Goal: Information Seeking & Learning: Learn about a topic

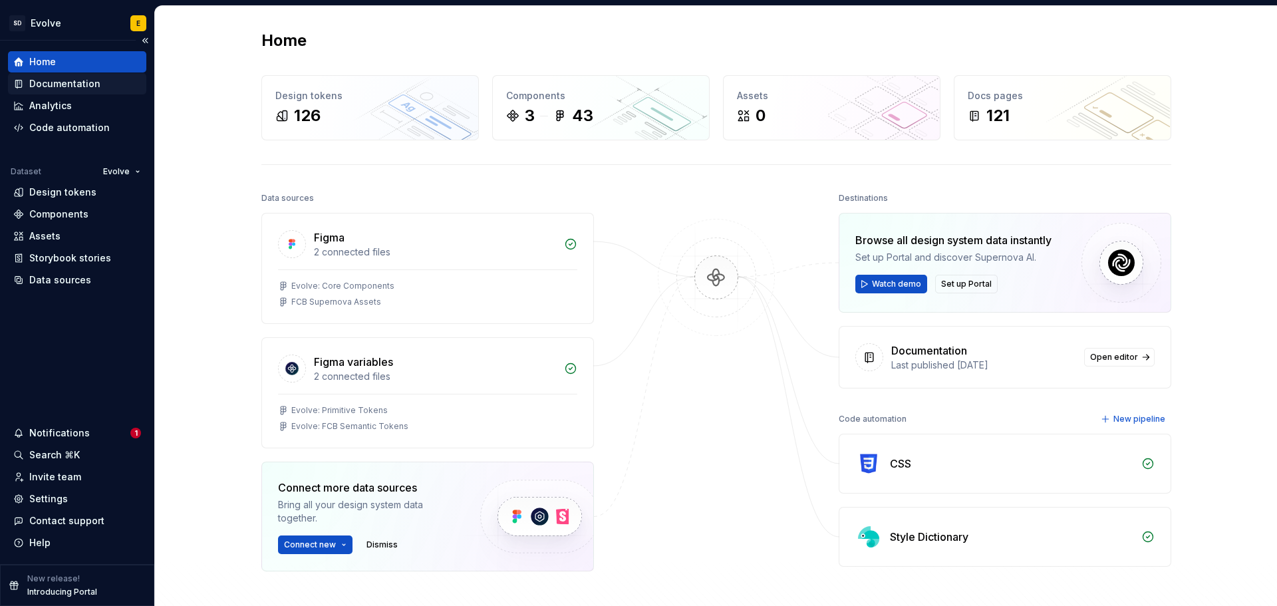
click at [68, 83] on div "Documentation" at bounding box center [64, 83] width 71 height 13
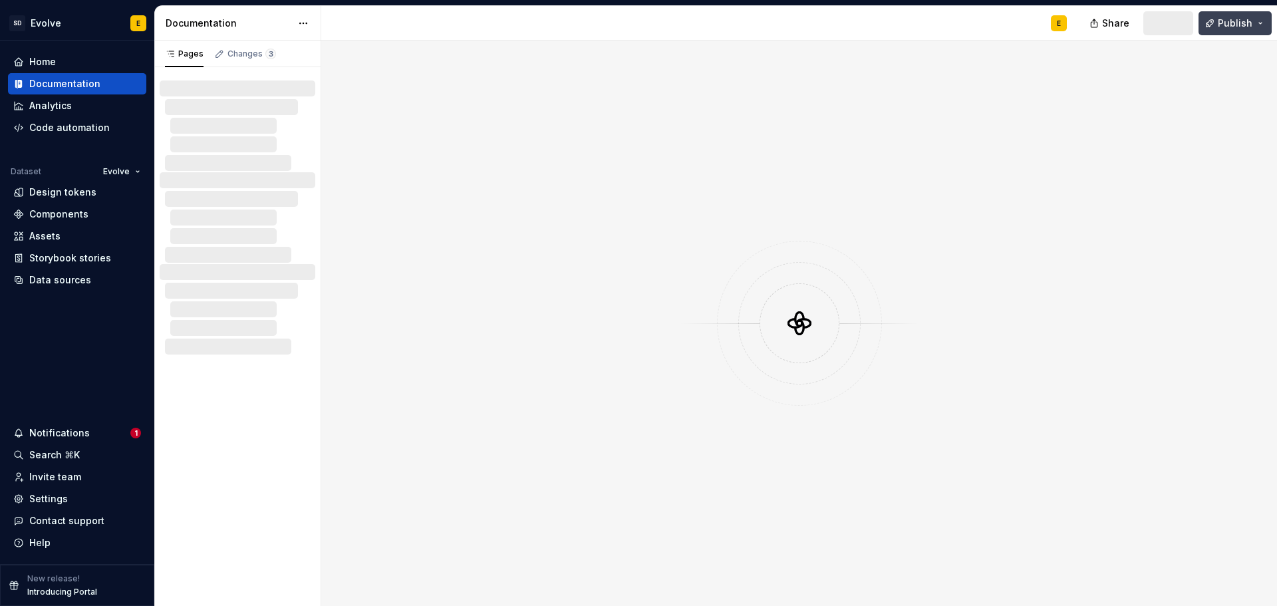
click at [1239, 19] on span "Publish" at bounding box center [1235, 23] width 35 height 13
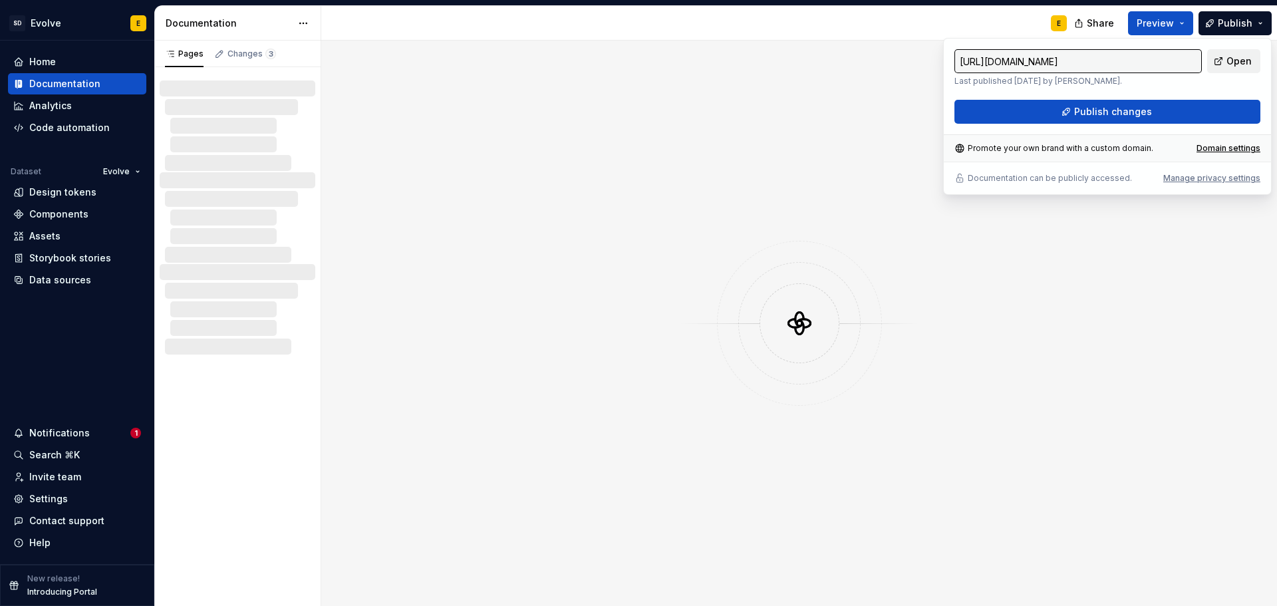
click at [1229, 60] on span "Open" at bounding box center [1239, 61] width 25 height 13
type input "[URL][DOMAIN_NAME]"
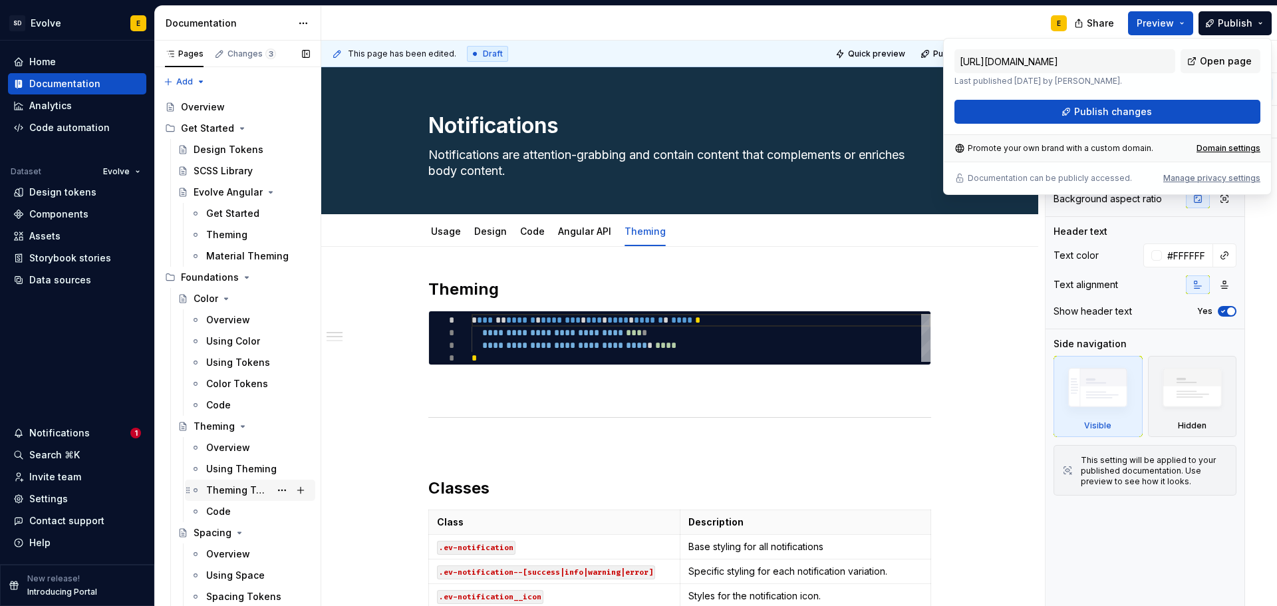
click at [222, 486] on div "Theming Tokens" at bounding box center [238, 490] width 64 height 13
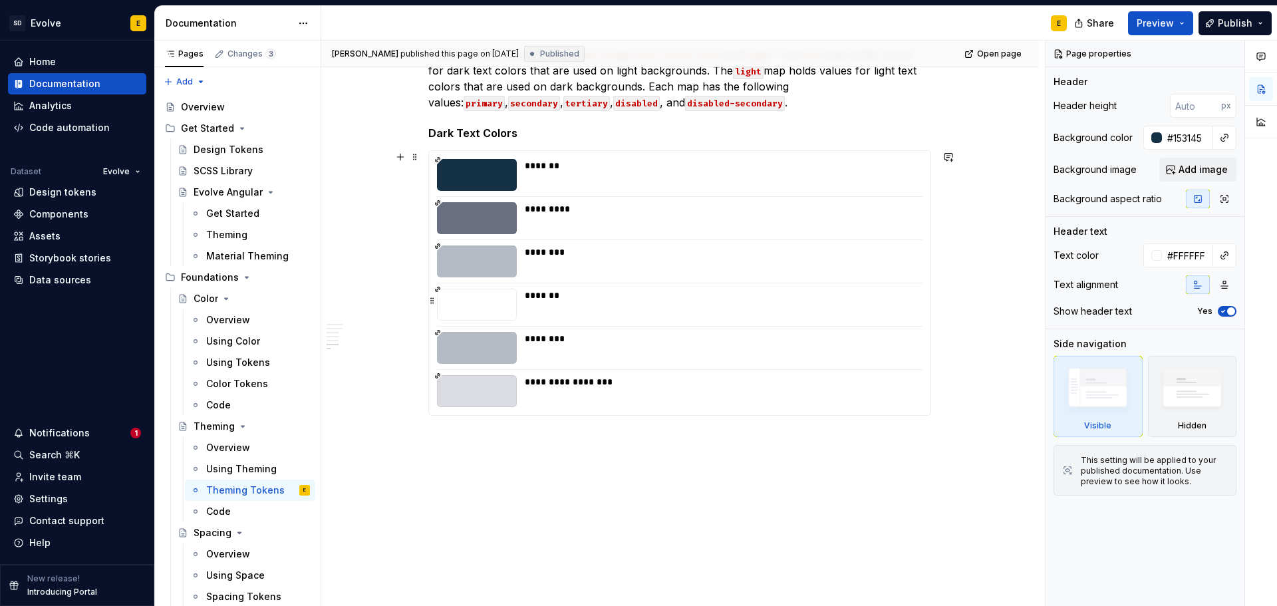
scroll to position [1876, 0]
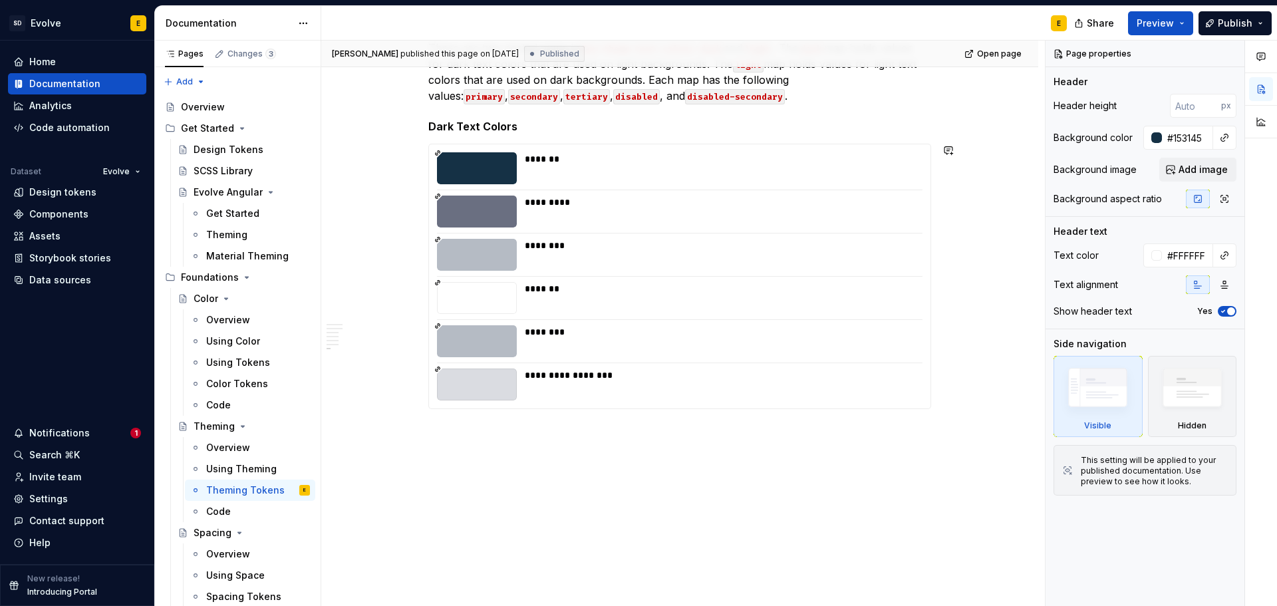
type textarea "*"
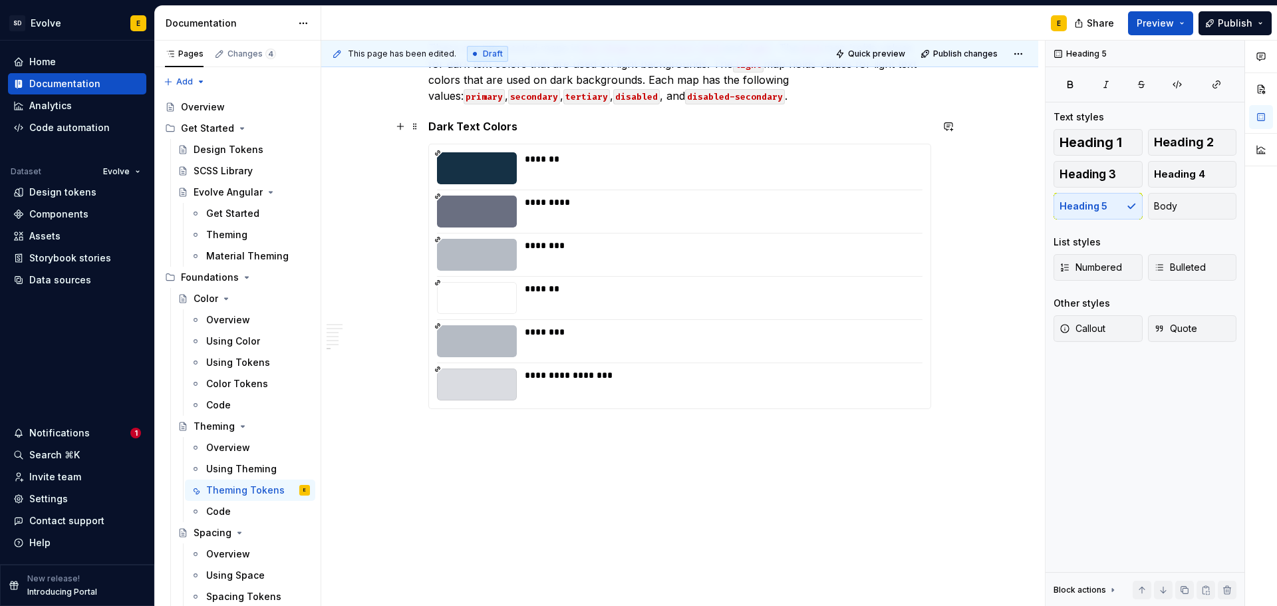
click at [492, 127] on h5 "Dark Text Colors" at bounding box center [679, 126] width 503 height 13
click at [458, 434] on p at bounding box center [679, 433] width 503 height 16
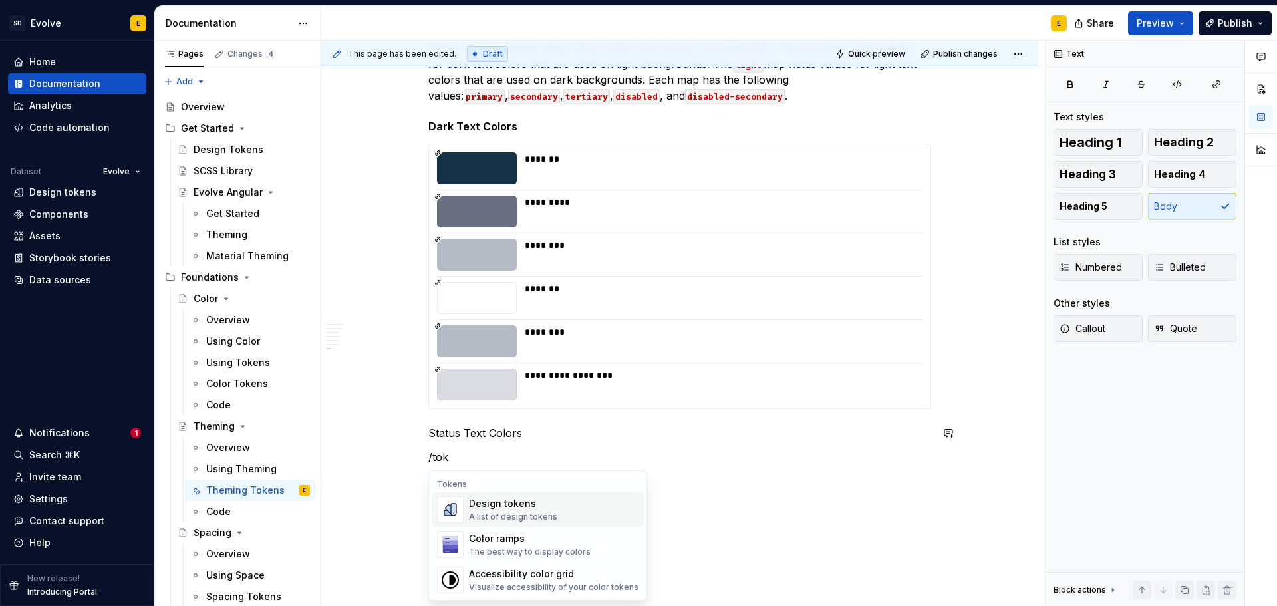
click at [512, 517] on div "A list of design tokens" at bounding box center [513, 517] width 88 height 11
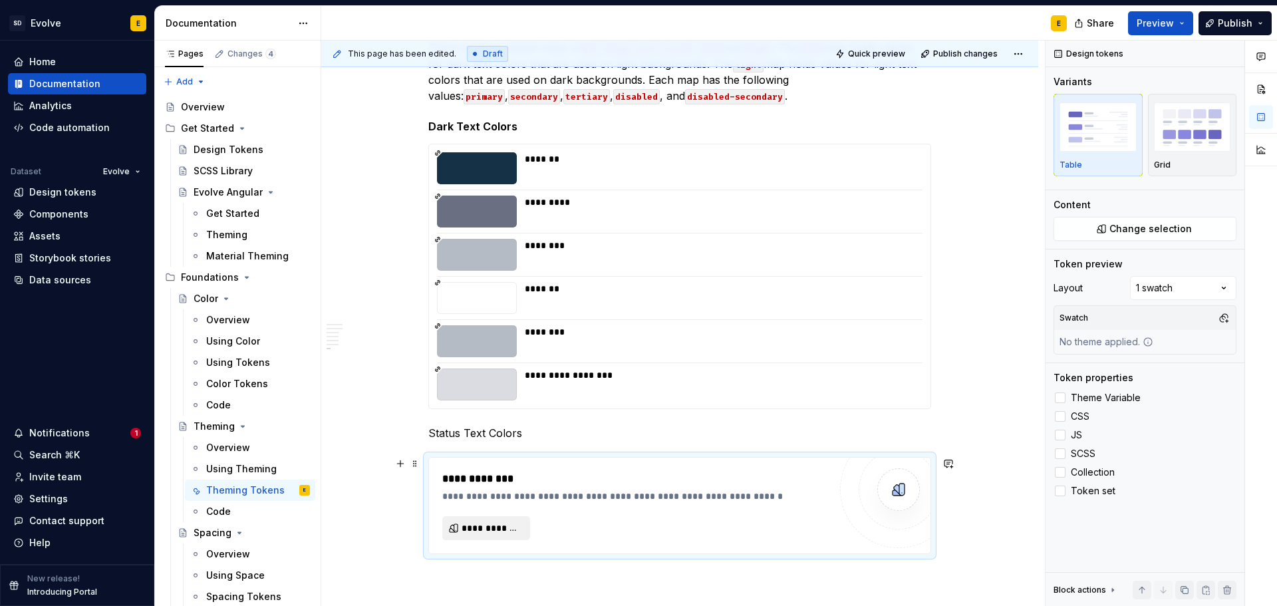
click at [491, 525] on span "**********" at bounding box center [492, 527] width 60 height 13
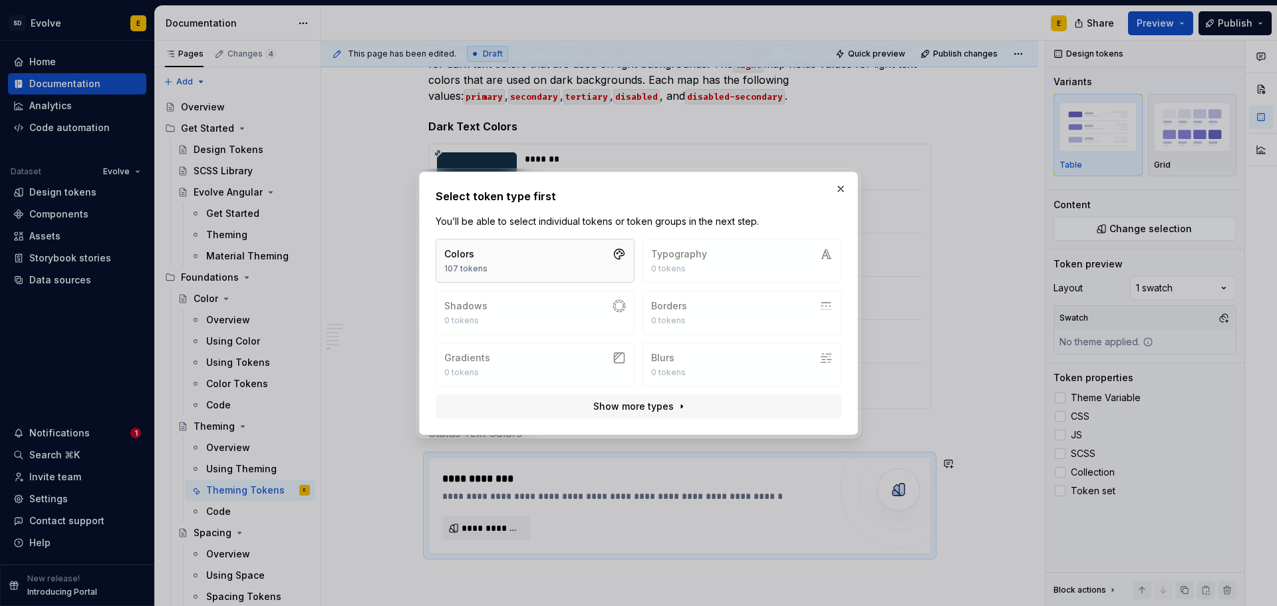
click at [496, 271] on button "Colors 107 tokens" at bounding box center [535, 261] width 199 height 44
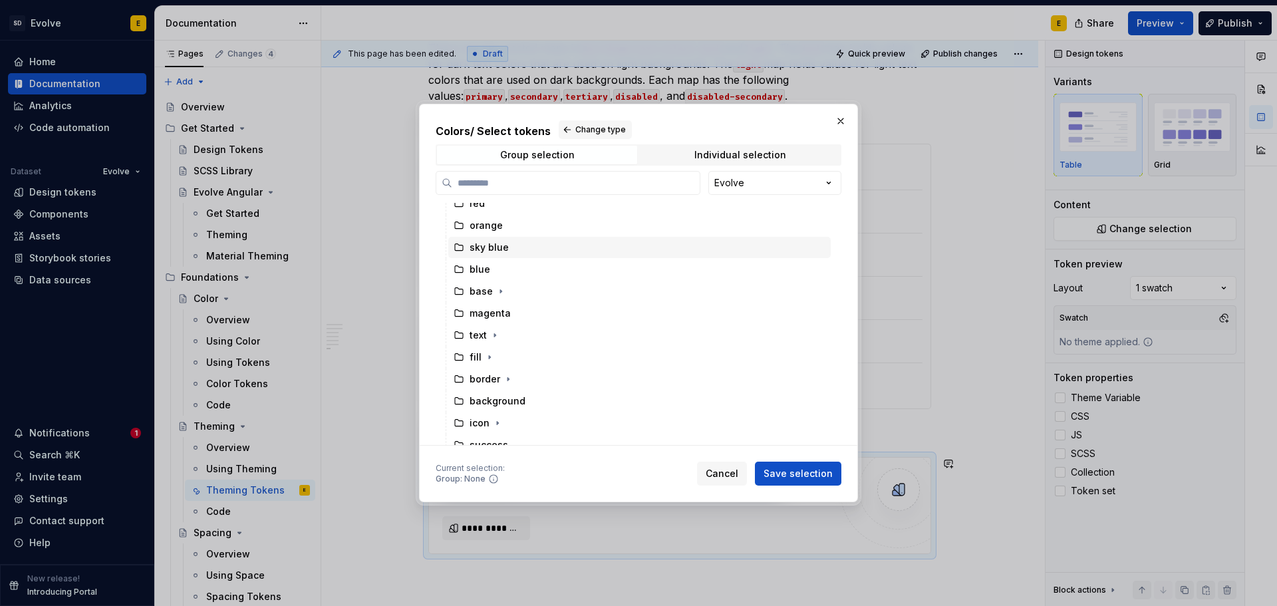
scroll to position [133, 0]
click at [495, 319] on icon "button" at bounding box center [495, 322] width 11 height 11
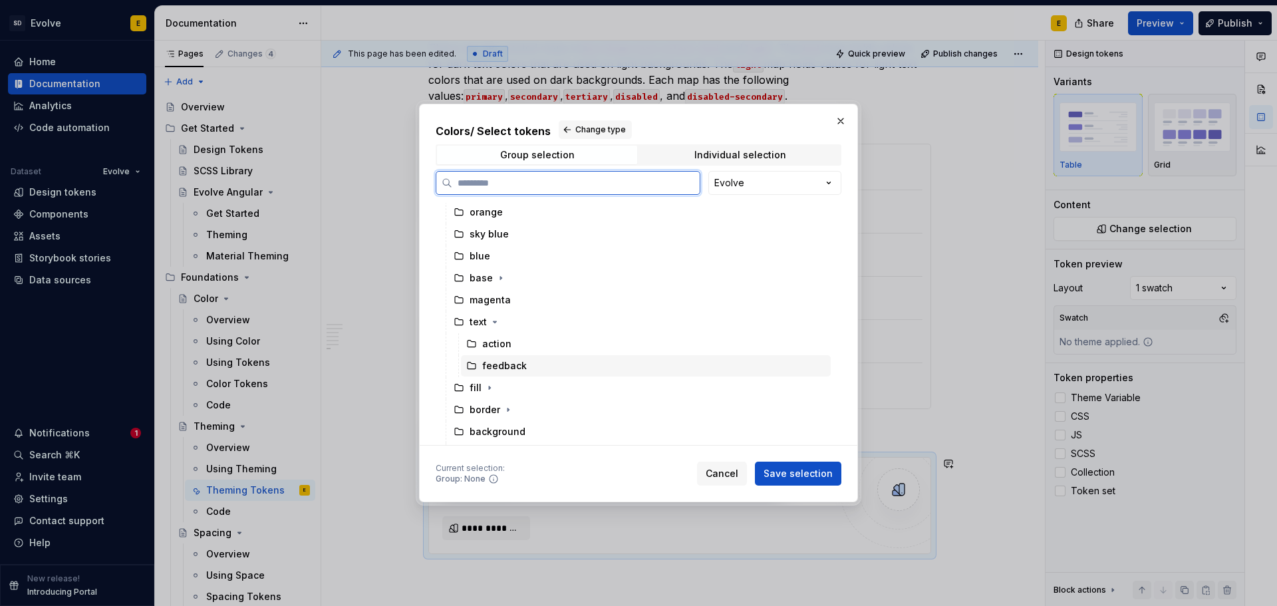
click at [472, 365] on icon at bounding box center [471, 366] width 11 height 11
click at [797, 470] on span "Save selection" at bounding box center [798, 473] width 69 height 13
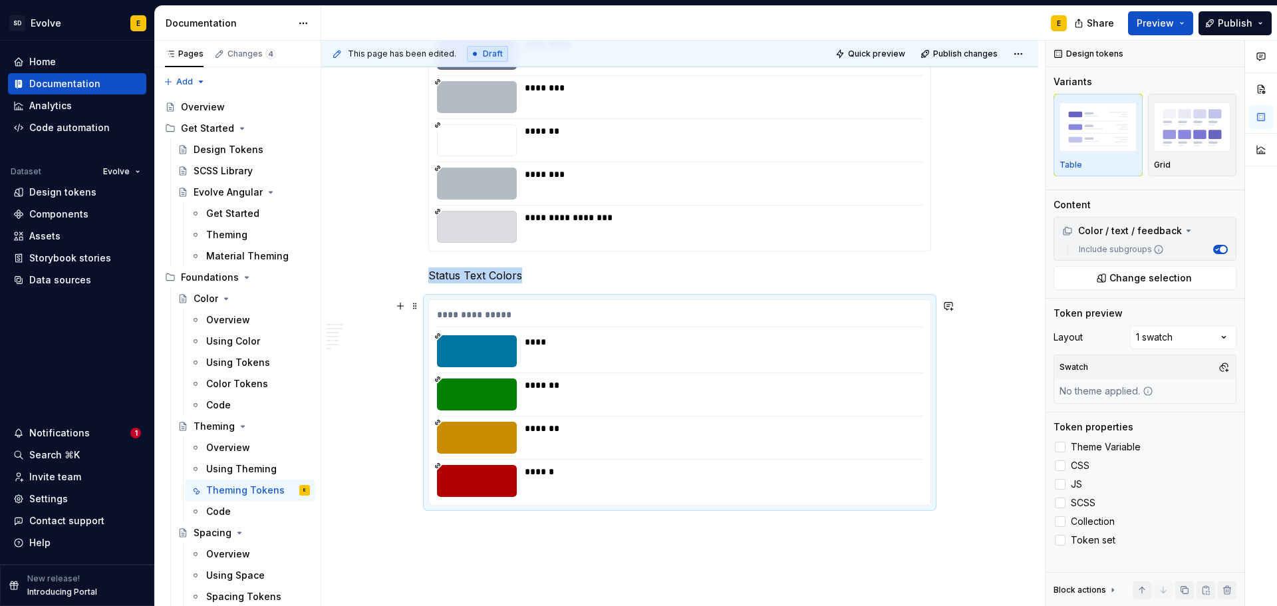
scroll to position [2065, 0]
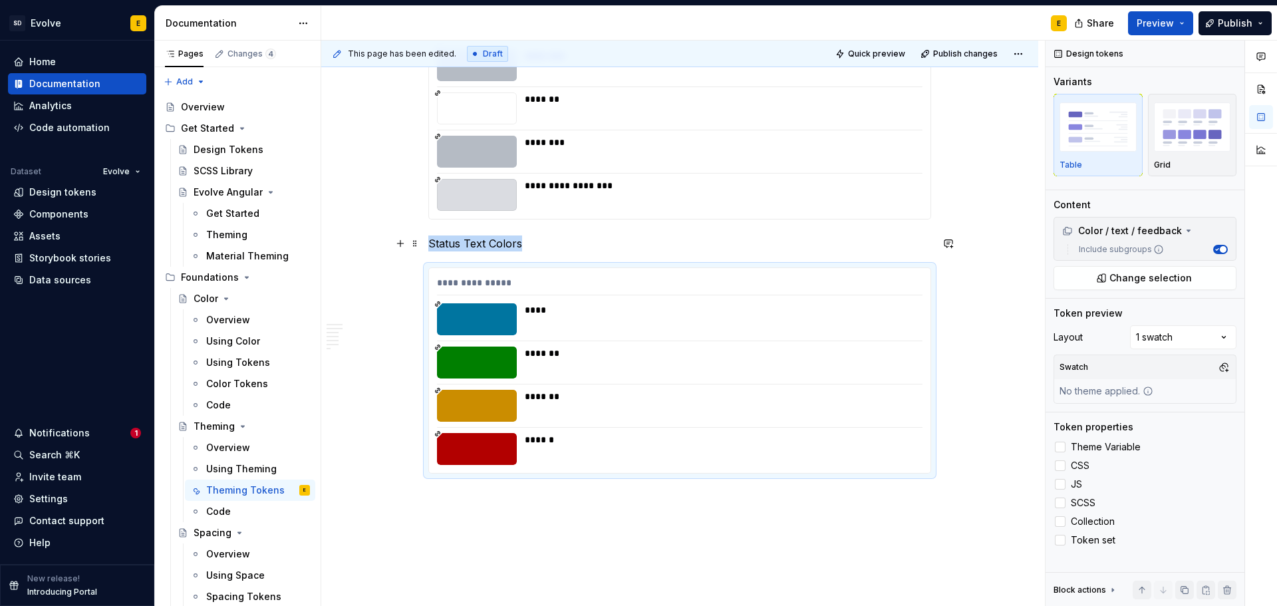
click at [543, 241] on p "Status Text Colors" at bounding box center [679, 243] width 503 height 16
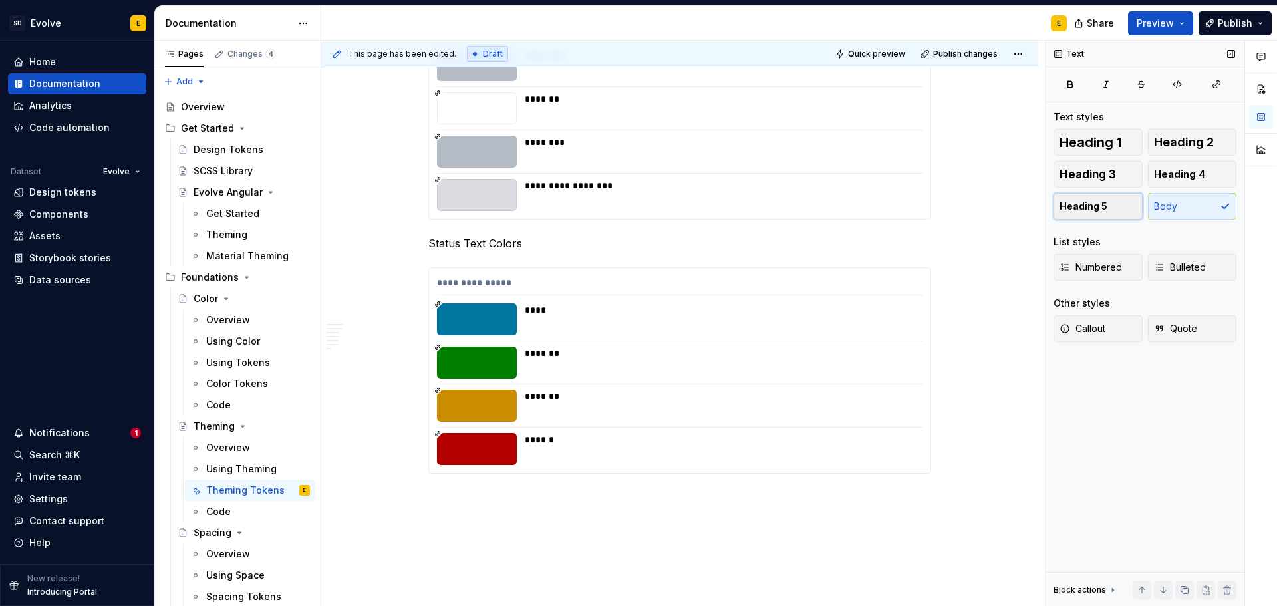
click at [1097, 215] on button "Heading 5" at bounding box center [1098, 206] width 89 height 27
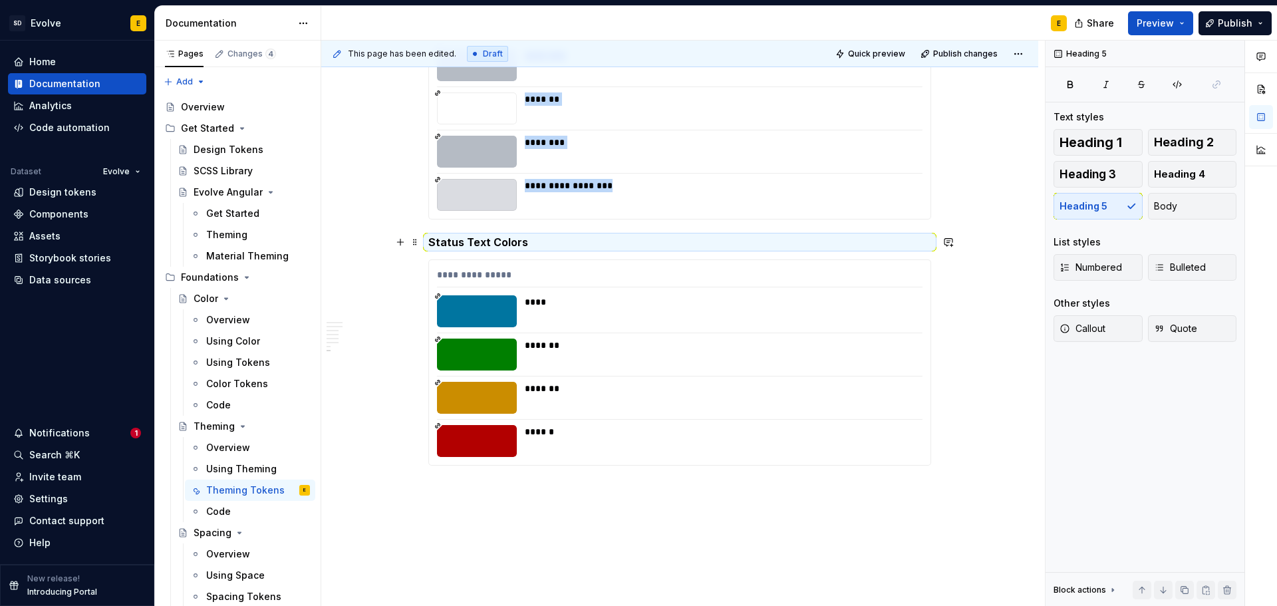
click at [539, 243] on h5 "Status Text Colors" at bounding box center [679, 241] width 503 height 13
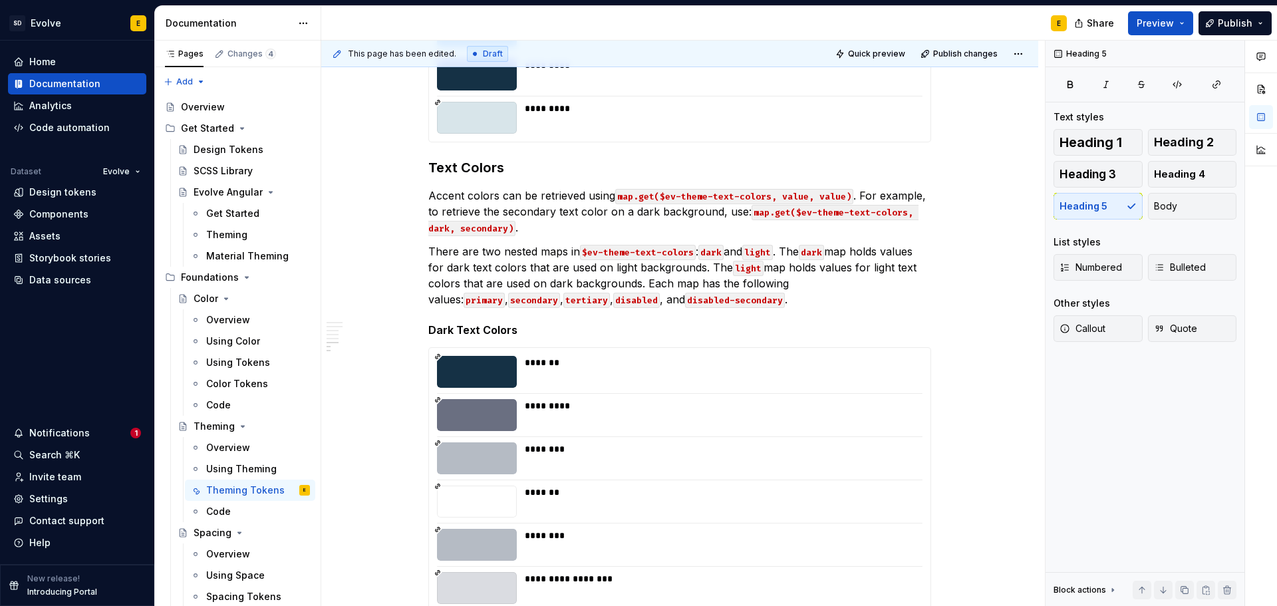
scroll to position [1666, 0]
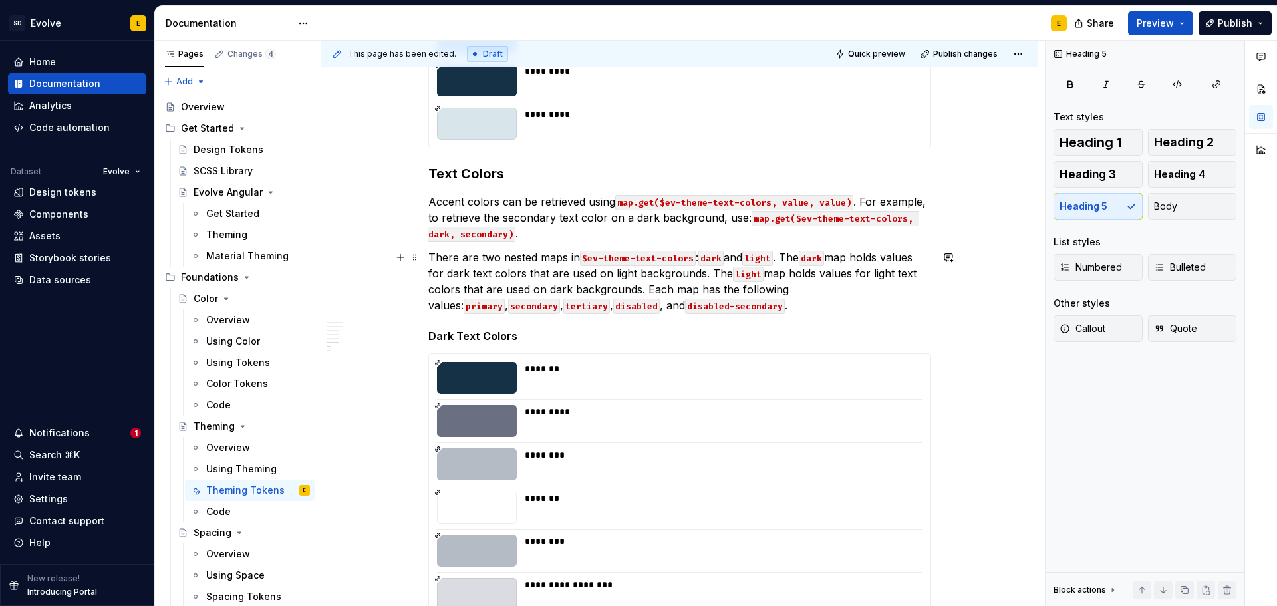
click at [682, 305] on p "There are two nested maps in $ev-theme-text-colors : dark and light . The dark …" at bounding box center [679, 281] width 503 height 64
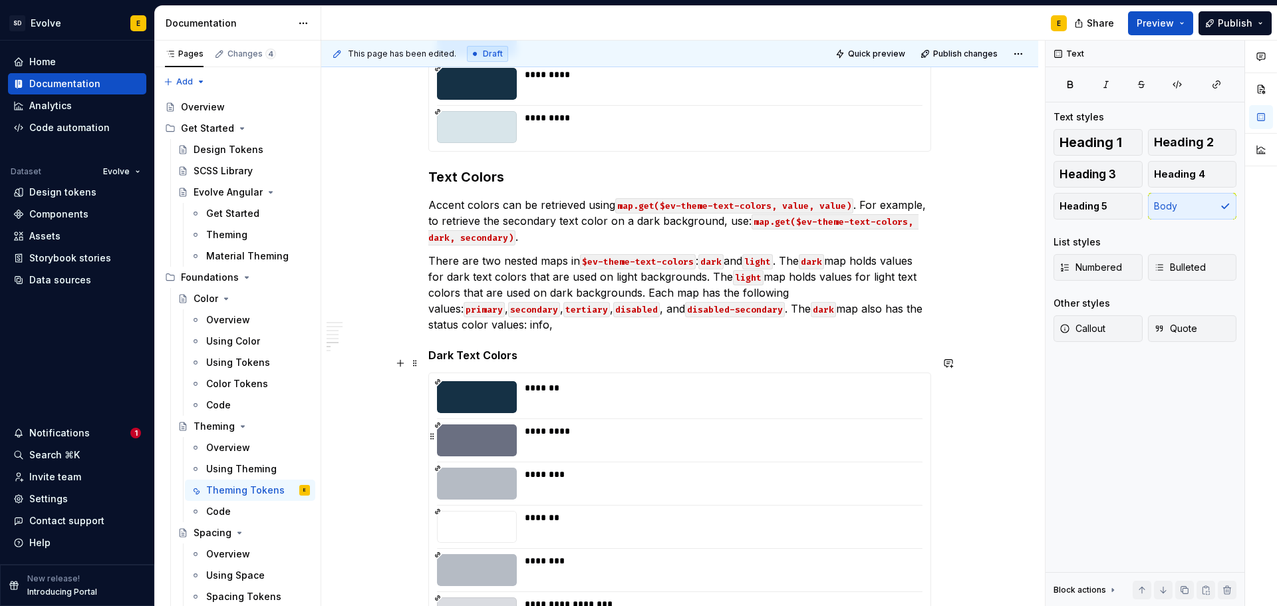
scroll to position [1656, 0]
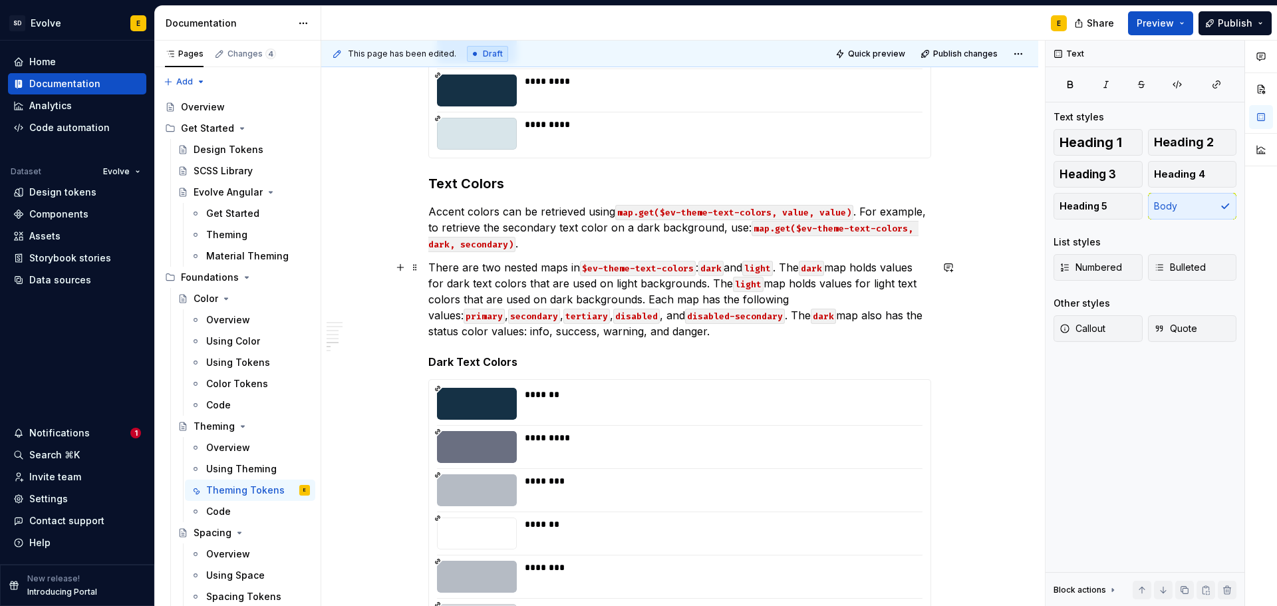
click at [899, 317] on p "There are two nested maps in $ev-theme-text-colors : dark and light . The dark …" at bounding box center [679, 299] width 503 height 80
click at [919, 318] on p "There are two nested maps in $ev-theme-text-colors : dark and light . The dark …" at bounding box center [679, 299] width 503 height 80
click at [429, 333] on p "There are two nested maps in $ev-theme-text-colors : dark and light . The dark …" at bounding box center [679, 299] width 503 height 80
click at [472, 333] on p "There are two nested maps in $ev-theme-text-colors : dark and light . The dark …" at bounding box center [679, 299] width 503 height 80
click at [476, 331] on p "There are two nested maps in $ev-theme-text-colors : dark and light . The dark …" at bounding box center [679, 299] width 503 height 80
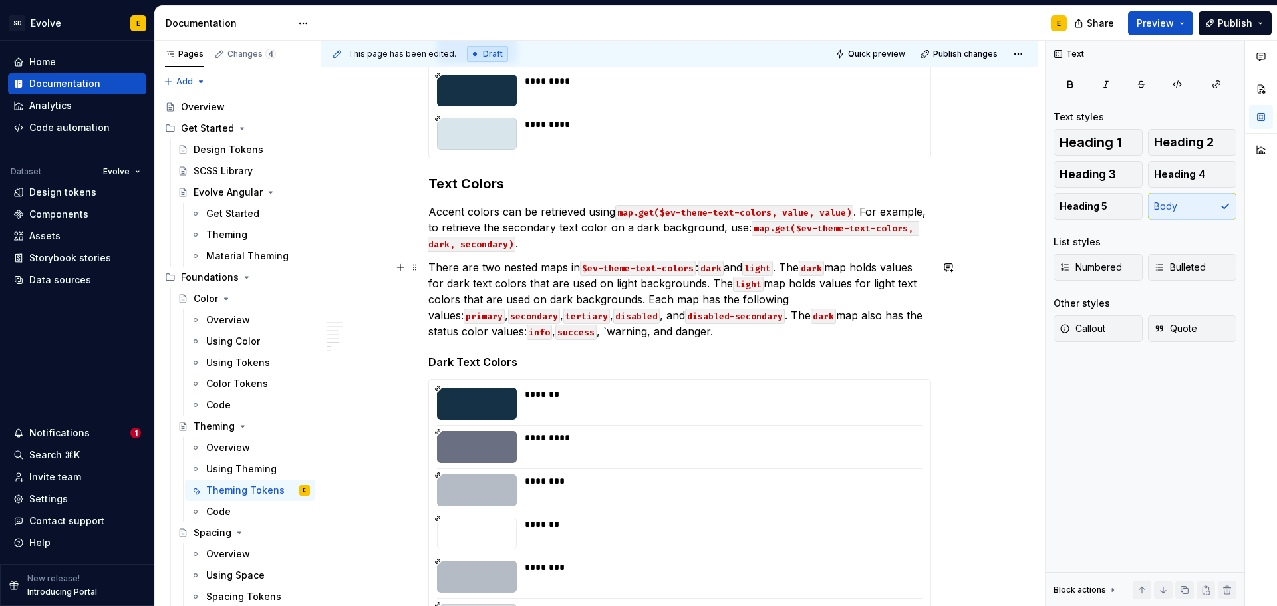
click at [517, 331] on p "There are two nested maps in $ev-theme-text-colors : dark and light . The dark …" at bounding box center [679, 299] width 503 height 80
click at [545, 331] on p "There are two nested maps in $ev-theme-text-colors : dark and light . The dark …" at bounding box center [679, 299] width 503 height 80
click at [582, 332] on p "There are two nested maps in $ev-theme-text-colors : dark and light . The dark …" at bounding box center [679, 299] width 503 height 80
click at [592, 332] on p "There are two nested maps in $ev-theme-text-colors : dark and light . The dark …" at bounding box center [679, 299] width 503 height 80
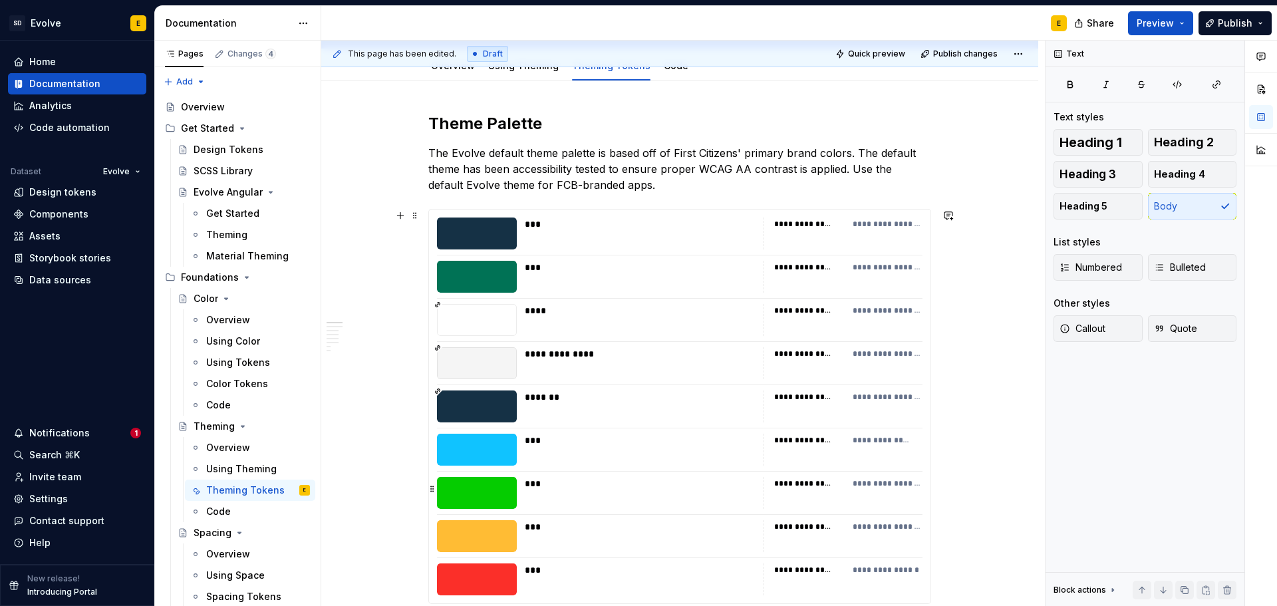
scroll to position [0, 0]
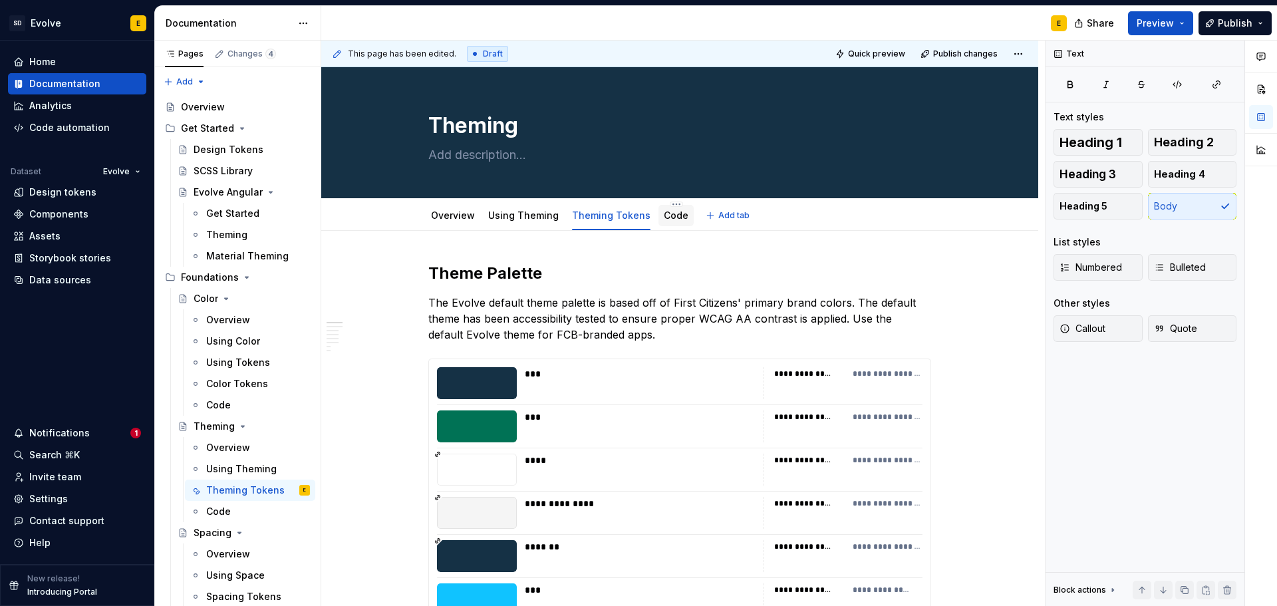
click at [669, 219] on link "Code" at bounding box center [676, 215] width 25 height 11
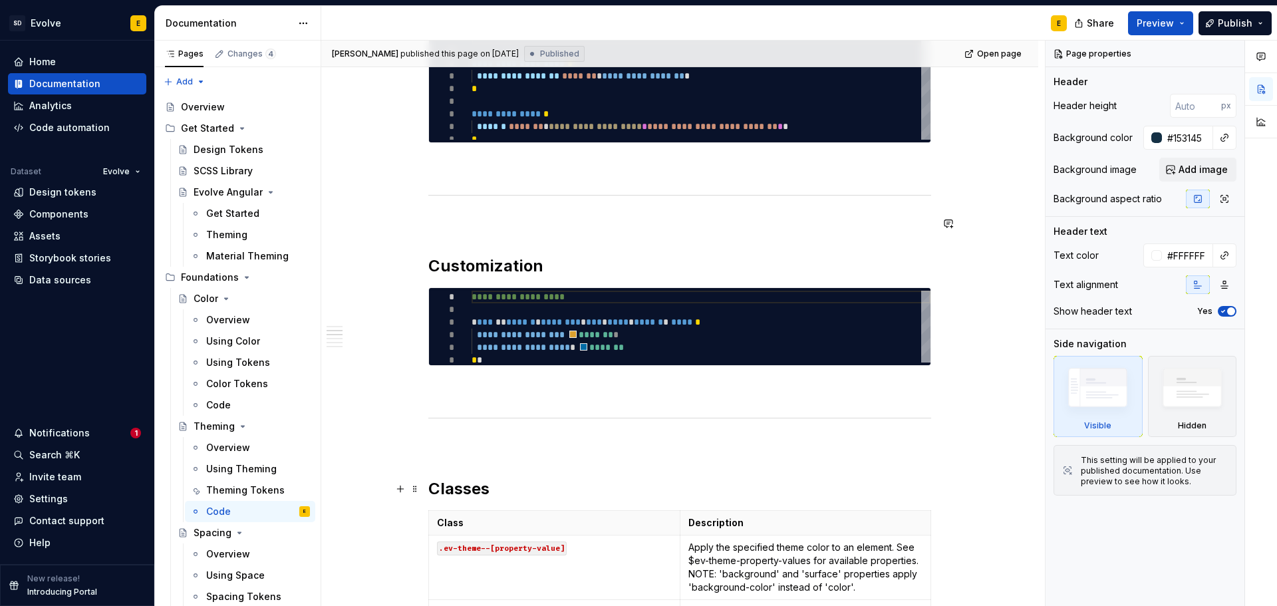
type textarea "*"
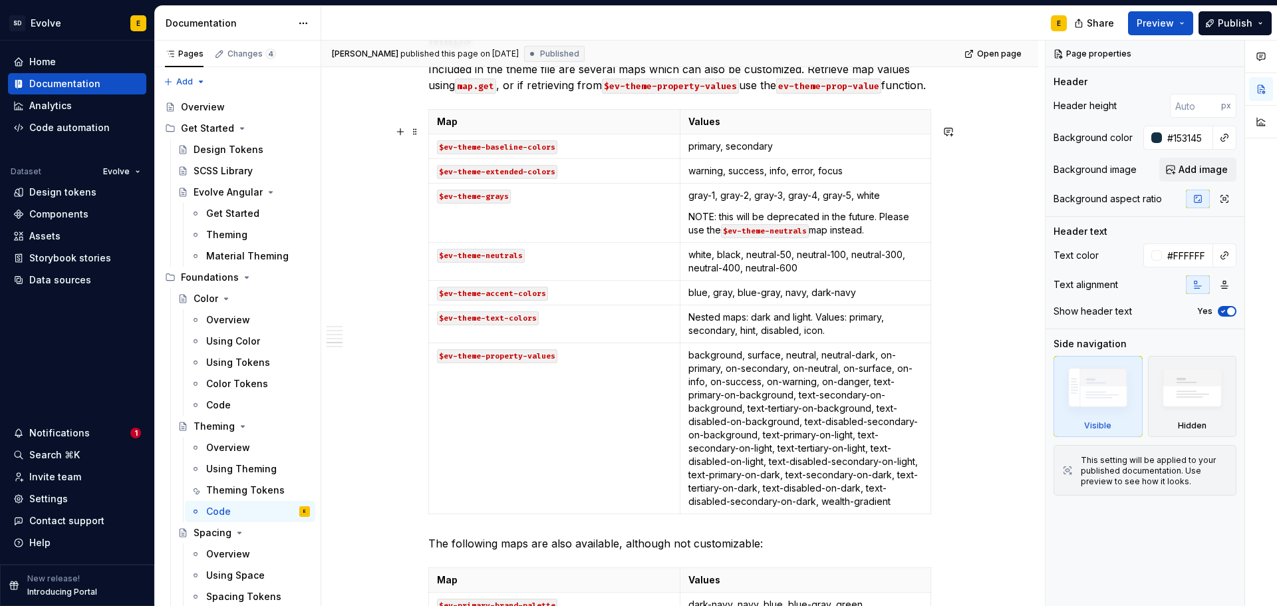
scroll to position [1530, 0]
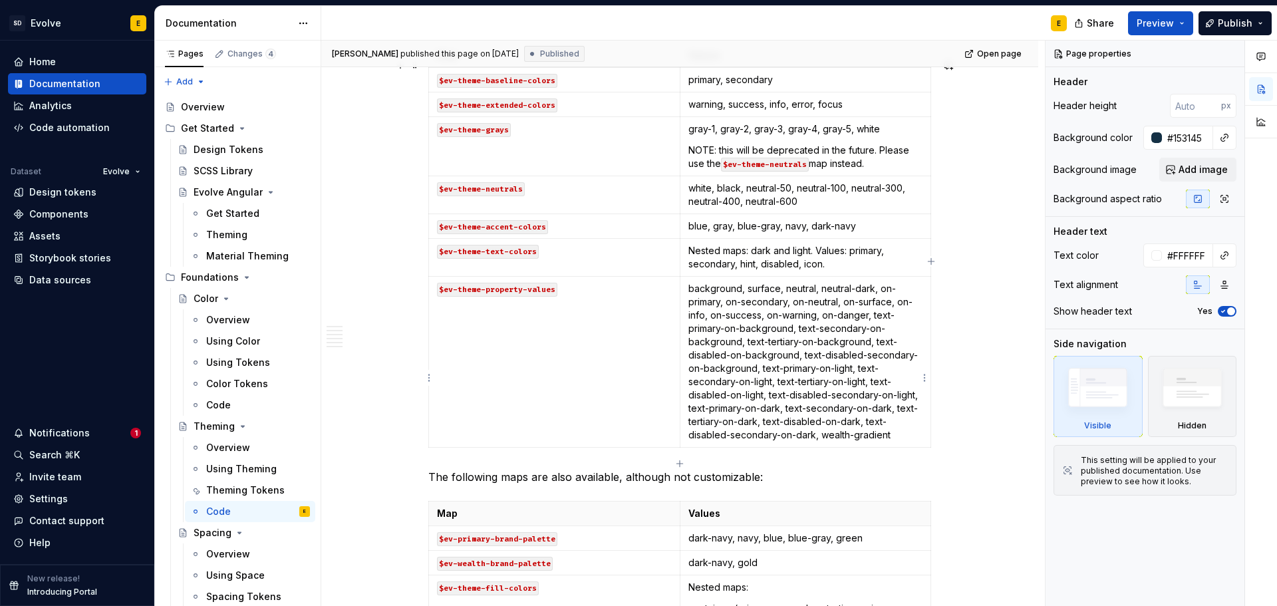
click at [926, 410] on td "background, surface, neutral, neutral-dark, on-primary, on-secondary, on-neutra…" at bounding box center [805, 362] width 251 height 171
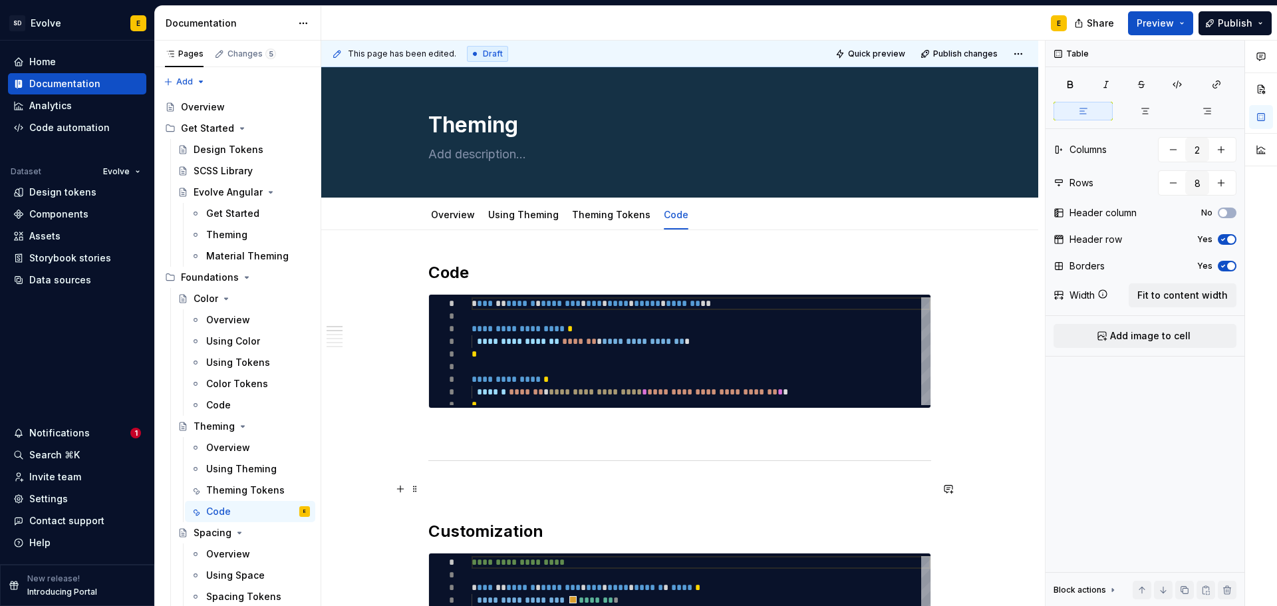
scroll to position [0, 0]
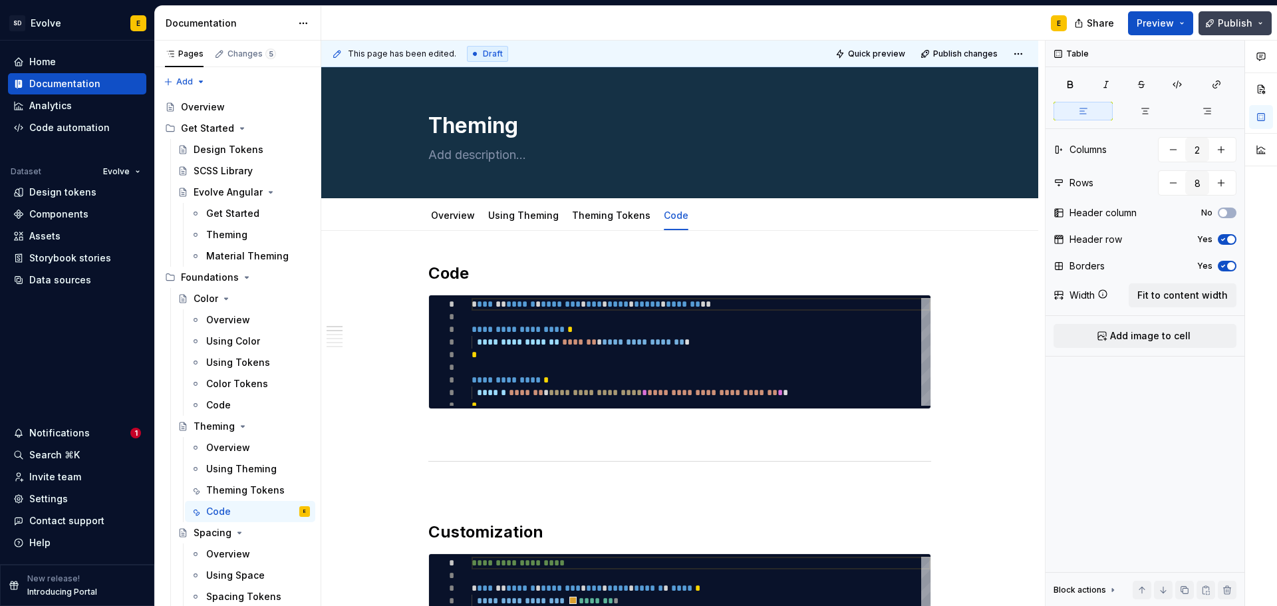
click at [1225, 21] on span "Publish" at bounding box center [1235, 23] width 35 height 13
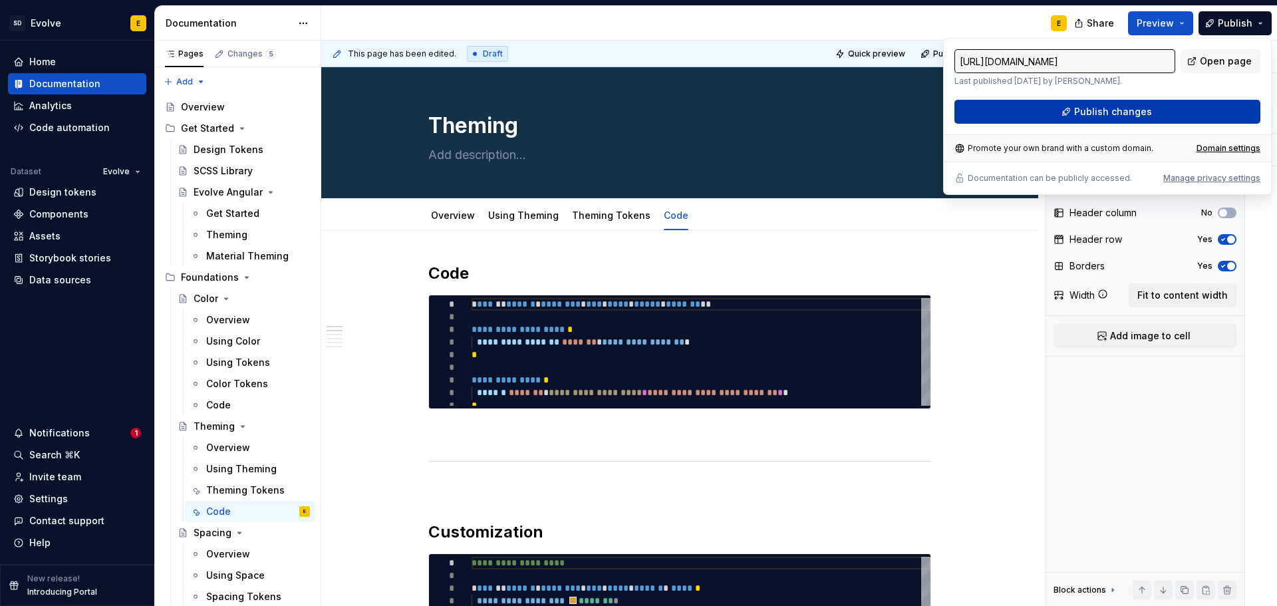
click at [1169, 111] on button "Publish changes" at bounding box center [1107, 112] width 306 height 24
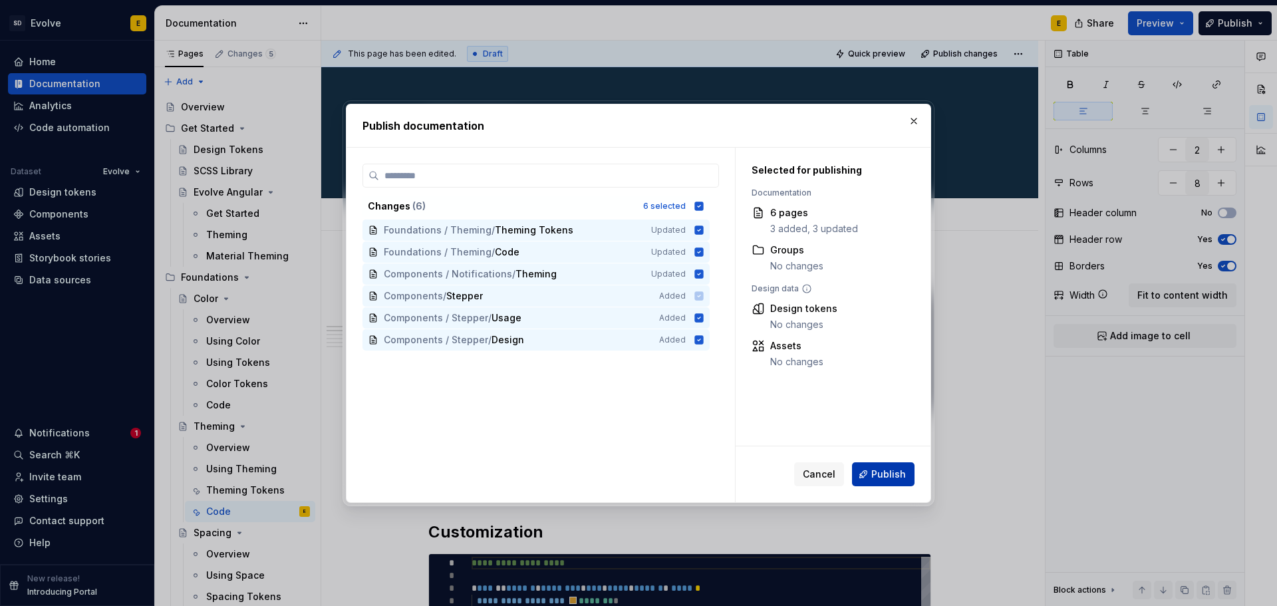
click at [883, 474] on span "Publish" at bounding box center [888, 474] width 35 height 13
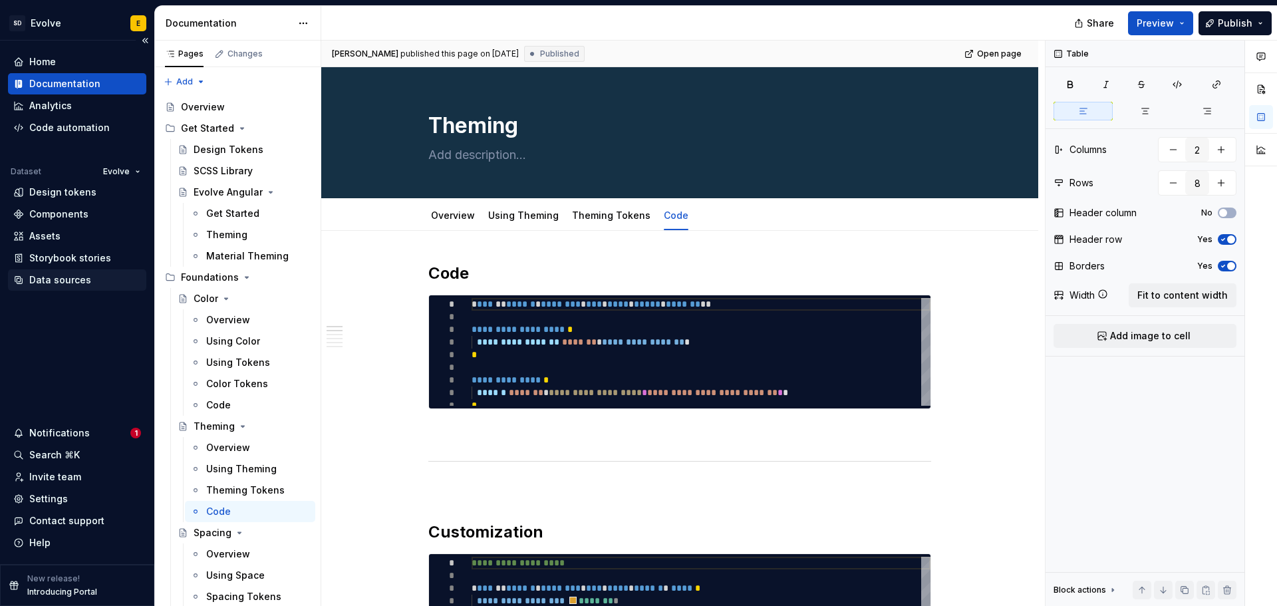
type textarea "*"
